Goal: Information Seeking & Learning: Learn about a topic

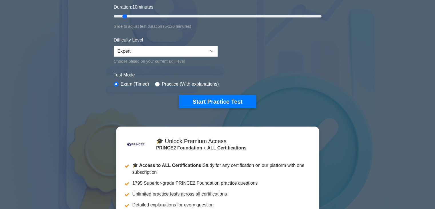
scroll to position [115, 0]
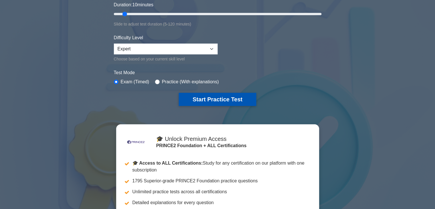
drag, startPoint x: 238, startPoint y: 96, endPoint x: 252, endPoint y: 100, distance: 14.2
click at [238, 96] on button "Start Practice Test" at bounding box center [217, 99] width 77 height 13
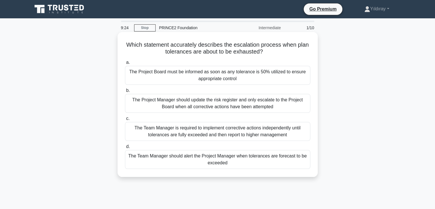
click at [269, 131] on div "The Team Manager is required to implement corrective actions independently unti…" at bounding box center [217, 131] width 185 height 19
click at [125, 121] on input "c. The Team Manager is required to implement corrective actions independently u…" at bounding box center [125, 119] width 0 height 4
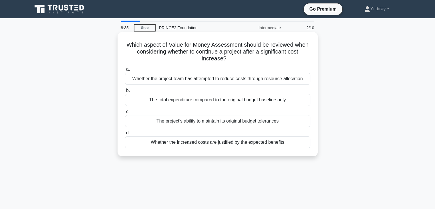
click at [277, 121] on div "The project's ability to maintain its original budget tolerances" at bounding box center [217, 121] width 185 height 12
click at [125, 114] on input "c. The project's ability to maintain its original budget tolerances" at bounding box center [125, 112] width 0 height 4
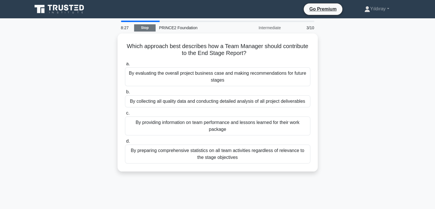
click at [150, 28] on link "Stop" at bounding box center [144, 27] width 21 height 7
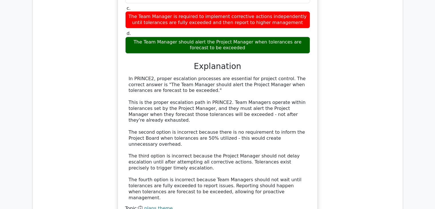
scroll to position [601, 0]
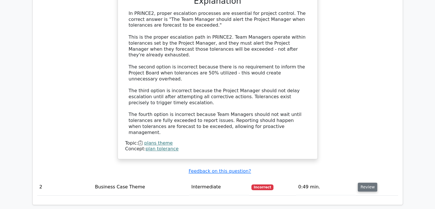
click at [366, 183] on button "Review" at bounding box center [367, 187] width 19 height 9
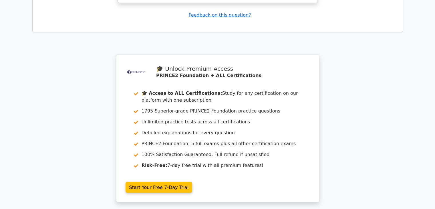
scroll to position [1163, 0]
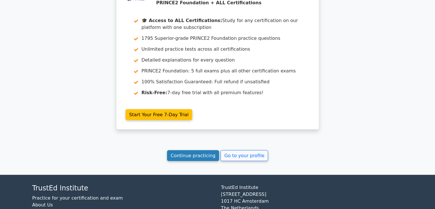
click at [205, 150] on link "Continue practicing" at bounding box center [193, 155] width 52 height 11
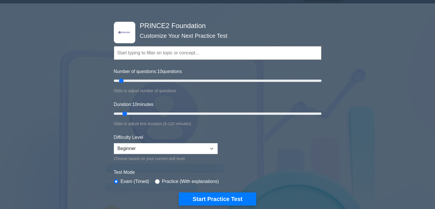
scroll to position [57, 0]
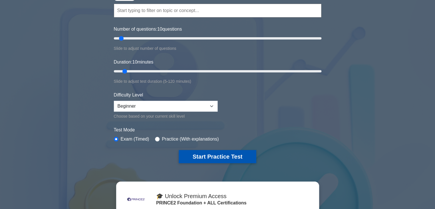
click at [230, 153] on button "Start Practice Test" at bounding box center [217, 156] width 77 height 13
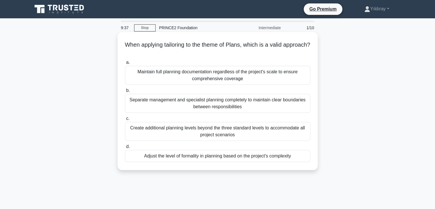
click at [285, 157] on div "Adjust the level of formality in planning based on the project's complexity" at bounding box center [217, 156] width 185 height 12
click at [125, 149] on input "d. Adjust the level of formality in planning based on the project's complexity" at bounding box center [125, 147] width 0 height 4
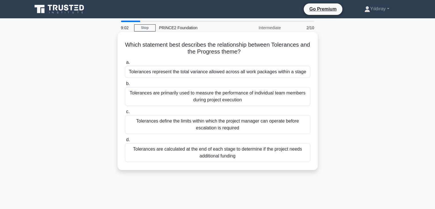
click at [246, 127] on div "Tolerances define the limits within which the project manager can operate befor…" at bounding box center [217, 124] width 185 height 19
click at [125, 114] on input "c. Tolerances define the limits within which the project manager can operate be…" at bounding box center [125, 112] width 0 height 4
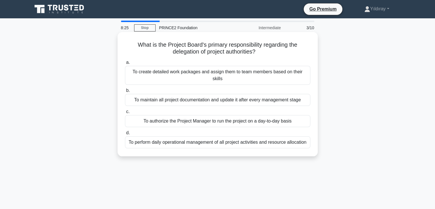
click at [193, 117] on div "To authorize the Project Manager to run the project on a day-to-day basis" at bounding box center [217, 121] width 185 height 12
click at [125, 114] on input "c. To authorize the Project Manager to run the project on a day-to-day basis" at bounding box center [125, 112] width 0 height 4
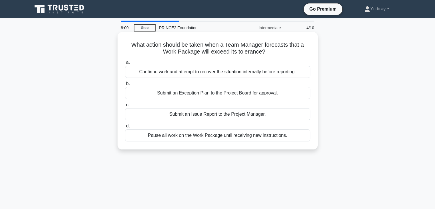
click at [235, 116] on div "Submit an Issue Report to the Project Manager." at bounding box center [217, 114] width 185 height 12
click at [125, 107] on input "c. Submit an Issue Report to the Project Manager." at bounding box center [125, 105] width 0 height 4
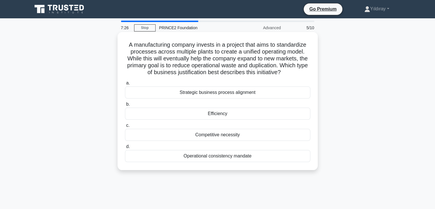
click at [206, 113] on div "Efficiency" at bounding box center [217, 114] width 185 height 12
click at [125, 106] on input "b. Efficiency" at bounding box center [125, 104] width 0 height 4
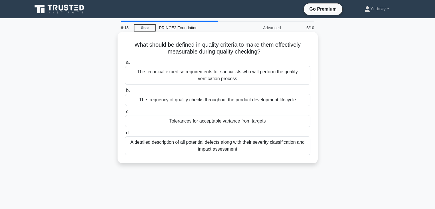
click at [250, 124] on div "Tolerances for acceptable variance from targets" at bounding box center [217, 121] width 185 height 12
click at [125, 114] on input "c. Tolerances for acceptable variance from targets" at bounding box center [125, 112] width 0 height 4
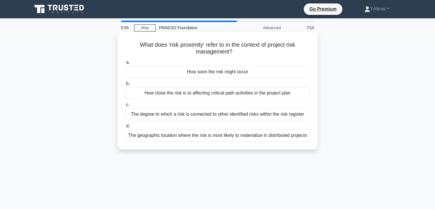
click at [251, 73] on div "How soon the risk might occur" at bounding box center [217, 72] width 185 height 12
click at [125, 64] on input "a. How soon the risk might occur" at bounding box center [125, 63] width 0 height 4
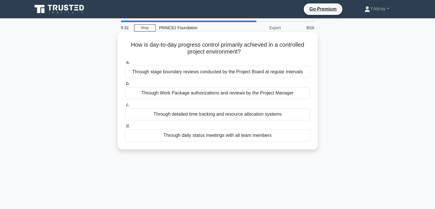
click at [211, 95] on div "Through Work Package authorizations and reviews by the Project Manager" at bounding box center [217, 93] width 185 height 12
click at [125, 86] on input "b. Through Work Package authorizations and reviews by the Project Manager" at bounding box center [125, 84] width 0 height 4
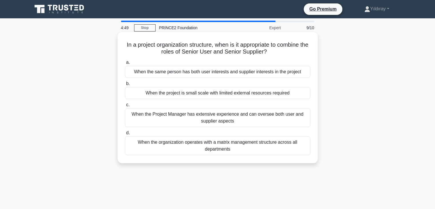
click at [265, 123] on div "When the Project Manager has extensive experience and can oversee both user and…" at bounding box center [217, 117] width 185 height 19
click at [125, 107] on input "c. When the Project Manager has extensive experience and can oversee both user …" at bounding box center [125, 105] width 0 height 4
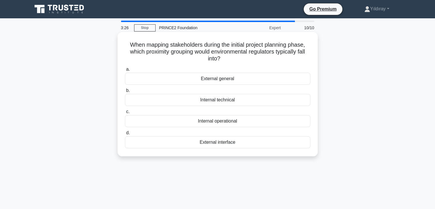
click at [253, 79] on div "External general" at bounding box center [217, 79] width 185 height 12
click at [125, 71] on input "a. External general" at bounding box center [125, 70] width 0 height 4
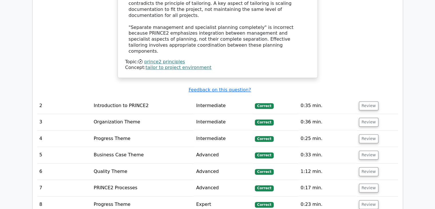
scroll to position [773, 0]
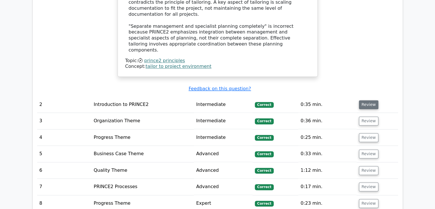
click at [365, 100] on button "Review" at bounding box center [368, 104] width 19 height 9
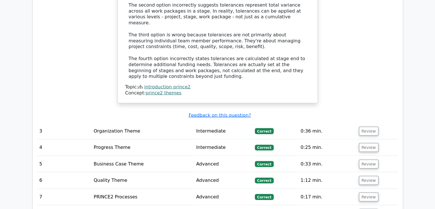
scroll to position [1088, 0]
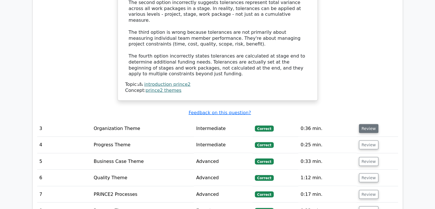
drag, startPoint x: 369, startPoint y: 91, endPoint x: 370, endPoint y: 94, distance: 2.9
click at [371, 124] on button "Review" at bounding box center [368, 128] width 19 height 9
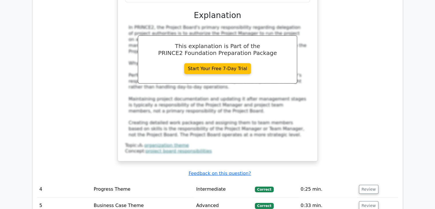
scroll to position [1345, 0]
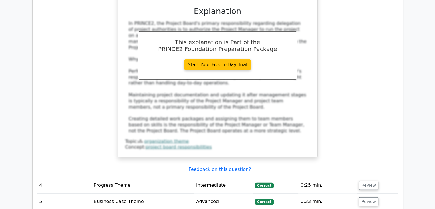
drag, startPoint x: 363, startPoint y: 122, endPoint x: 354, endPoint y: 125, distance: 9.4
click at [364, 181] on button "Review" at bounding box center [368, 185] width 19 height 9
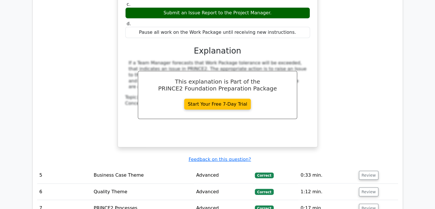
scroll to position [1632, 0]
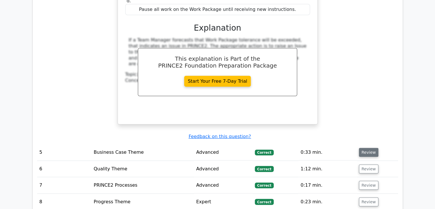
click at [370, 148] on button "Review" at bounding box center [368, 152] width 19 height 9
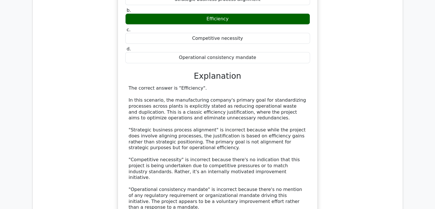
scroll to position [1918, 0]
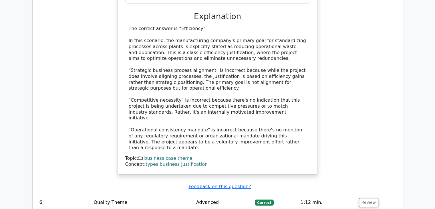
drag, startPoint x: 366, startPoint y: 115, endPoint x: 363, endPoint y: 127, distance: 12.6
click at [366, 198] on button "Review" at bounding box center [368, 202] width 19 height 9
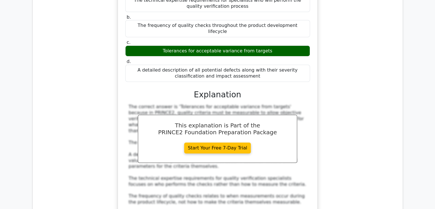
scroll to position [2176, 0]
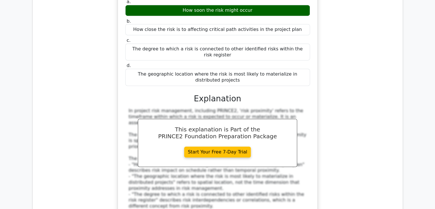
scroll to position [2490, 0]
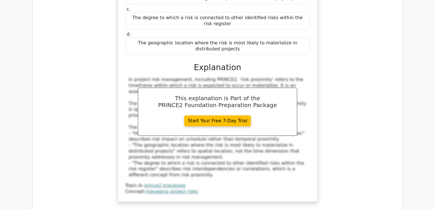
drag, startPoint x: 364, startPoint y: 117, endPoint x: 362, endPoint y: 120, distance: 3.2
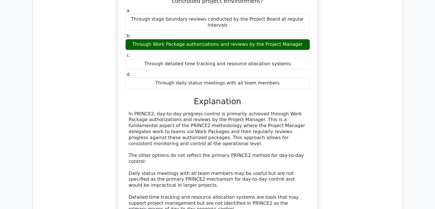
scroll to position [2748, 0]
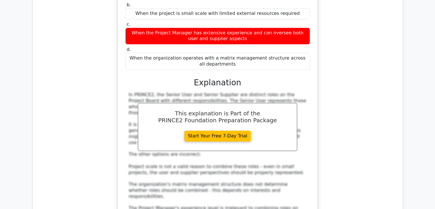
scroll to position [3120, 0]
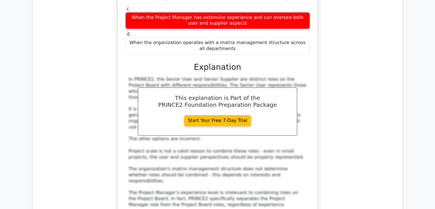
drag, startPoint x: 126, startPoint y: 123, endPoint x: 273, endPoint y: 135, distance: 147.1
copy h5 "When mapping stakeholders during the initial project planning phase, which prox…"
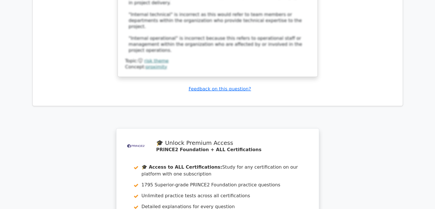
scroll to position [3617, 0]
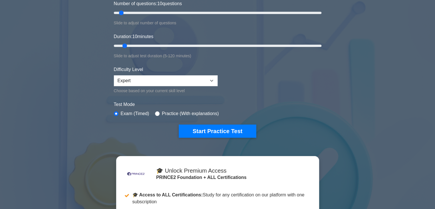
scroll to position [57, 0]
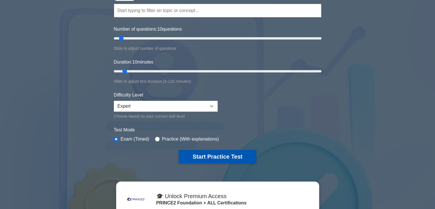
click at [234, 155] on button "Start Practice Test" at bounding box center [217, 156] width 77 height 13
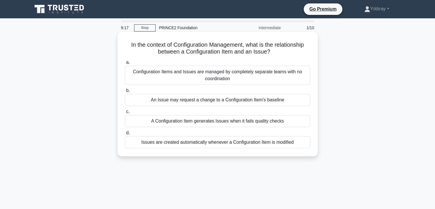
click at [253, 99] on div "An Issue may request a change to a Configuration Item's baseline" at bounding box center [217, 100] width 185 height 12
click at [125, 92] on input "b. An Issue may request a change to a Configuration Item's baseline" at bounding box center [125, 91] width 0 height 4
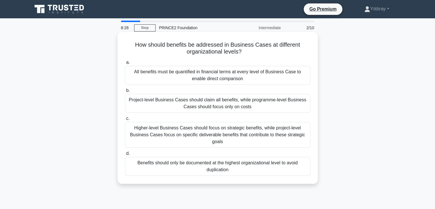
click at [247, 140] on div "Higher-level Business Cases should focus on strategic benefits, while project-l…" at bounding box center [217, 135] width 185 height 26
click at [125, 121] on input "c. Higher-level Business Cases should focus on strategic benefits, while projec…" at bounding box center [125, 119] width 0 height 4
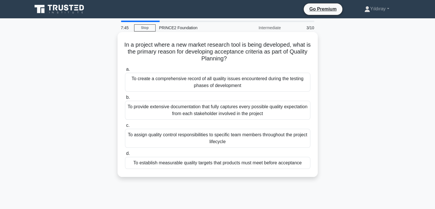
click at [273, 163] on div "To establish measurable quality targets that products must meet before acceptan…" at bounding box center [217, 163] width 185 height 12
click at [125, 155] on input "d. To establish measurable quality targets that products must meet before accep…" at bounding box center [125, 154] width 0 height 4
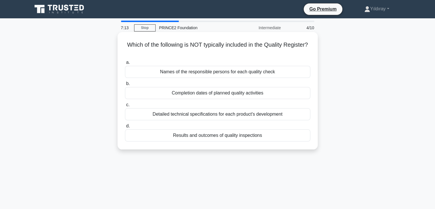
click at [232, 115] on div "Detailed technical specifications for each product's development" at bounding box center [217, 114] width 185 height 12
click at [125, 107] on input "c. Detailed technical specifications for each product's development" at bounding box center [125, 105] width 0 height 4
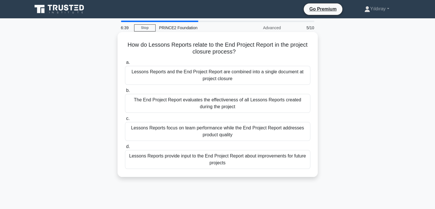
click at [246, 157] on div "Lessons Reports provide input to the End Project Report about improvements for …" at bounding box center [217, 159] width 185 height 19
click at [125, 149] on input "d. Lessons Reports provide input to the End Project Report about improvements f…" at bounding box center [125, 147] width 0 height 4
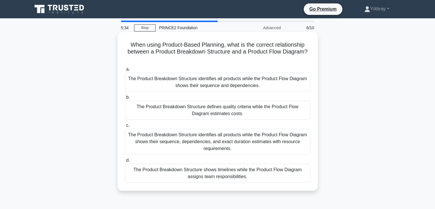
click at [256, 86] on div "The Product Breakdown Structure identifies all products while the Product Flow …" at bounding box center [217, 82] width 185 height 19
click at [125, 71] on input "a. The Product Breakdown Structure identifies all products while the Product Fl…" at bounding box center [125, 70] width 0 height 4
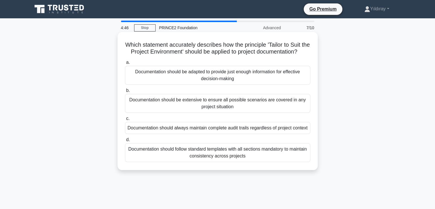
click at [287, 113] on div "Documentation should be extensive to ensure all possible scenarios are covered …" at bounding box center [217, 103] width 185 height 19
click at [125, 92] on input "b. Documentation should be extensive to ensure all possible scenarios are cover…" at bounding box center [125, 91] width 0 height 4
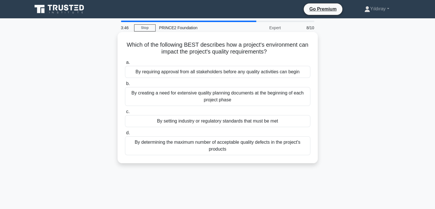
click at [240, 124] on div "By setting industry or regulatory standards that must be met" at bounding box center [217, 121] width 185 height 12
click at [125, 114] on input "c. By setting industry or regulatory standards that must be met" at bounding box center [125, 112] width 0 height 4
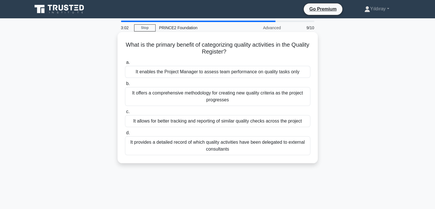
click at [273, 123] on div "It allows for better tracking and reporting of similar quality checks across th…" at bounding box center [217, 121] width 185 height 12
click at [125, 114] on input "c. It allows for better tracking and reporting of similar quality checks across…" at bounding box center [125, 112] width 0 height 4
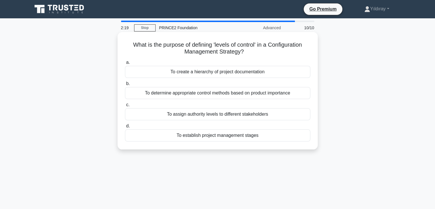
click at [244, 114] on div "To assign authority levels to different stakeholders" at bounding box center [217, 114] width 185 height 12
click at [125, 107] on input "c. To assign authority levels to different stakeholders" at bounding box center [125, 105] width 0 height 4
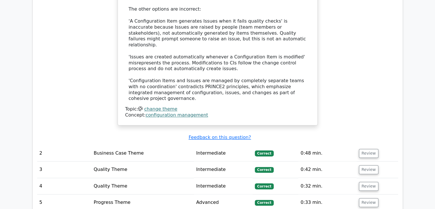
scroll to position [716, 0]
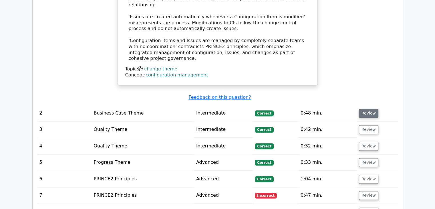
click at [372, 109] on button "Review" at bounding box center [368, 113] width 19 height 9
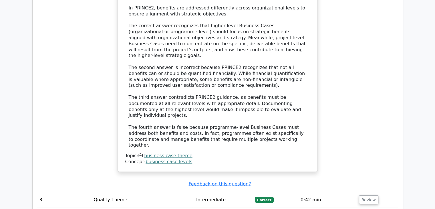
scroll to position [1059, 0]
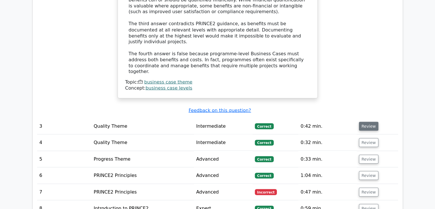
click at [370, 122] on button "Review" at bounding box center [368, 126] width 19 height 9
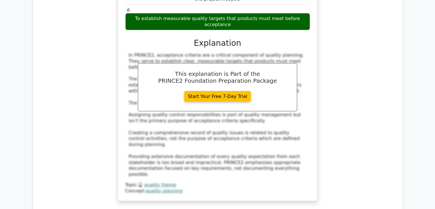
scroll to position [1317, 0]
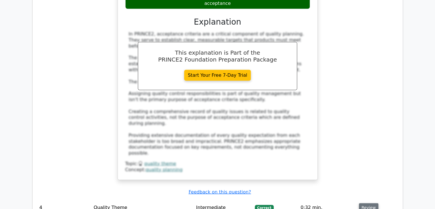
click at [362, 203] on button "Review" at bounding box center [368, 207] width 19 height 9
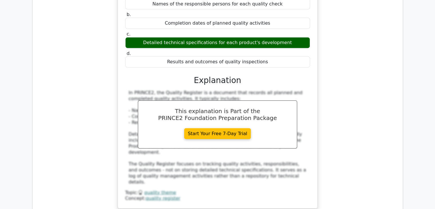
scroll to position [1574, 0]
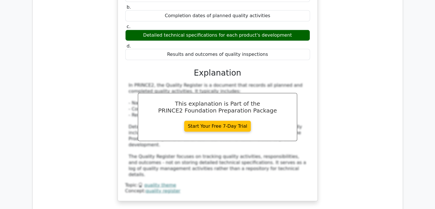
drag, startPoint x: 360, startPoint y: 160, endPoint x: 357, endPoint y: 162, distance: 3.5
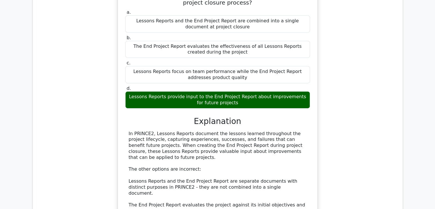
scroll to position [1918, 0]
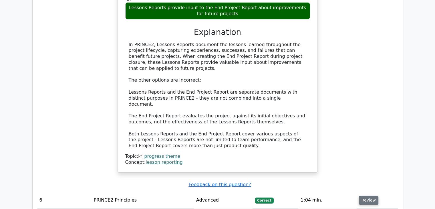
click at [366, 196] on button "Review" at bounding box center [368, 200] width 19 height 9
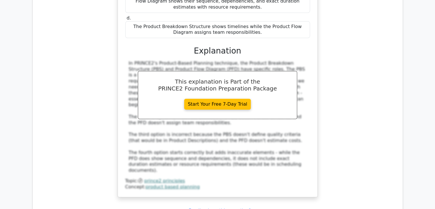
scroll to position [2233, 0]
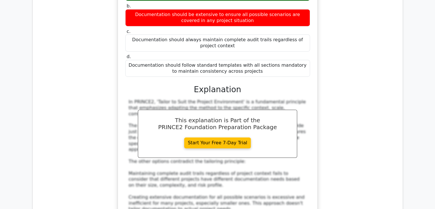
scroll to position [2519, 0]
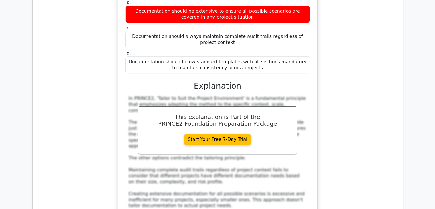
drag, startPoint x: 366, startPoint y: 170, endPoint x: 356, endPoint y: 172, distance: 9.9
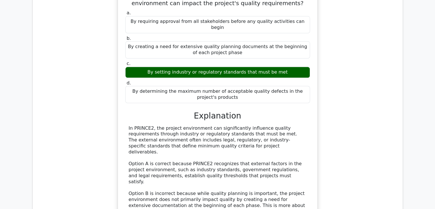
scroll to position [2834, 0]
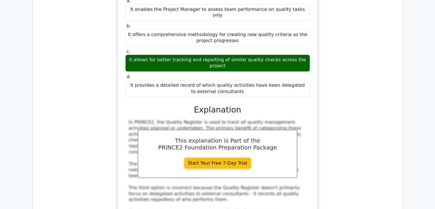
scroll to position [3178, 0]
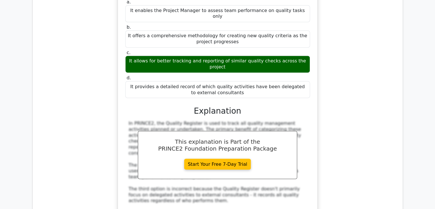
drag, startPoint x: 373, startPoint y: 122, endPoint x: 360, endPoint y: 126, distance: 13.4
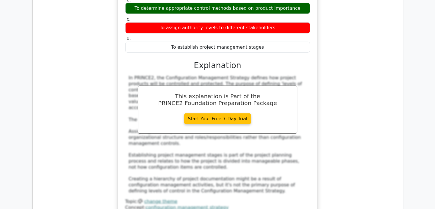
scroll to position [3664, 0]
